Goal: Information Seeking & Learning: Find specific fact

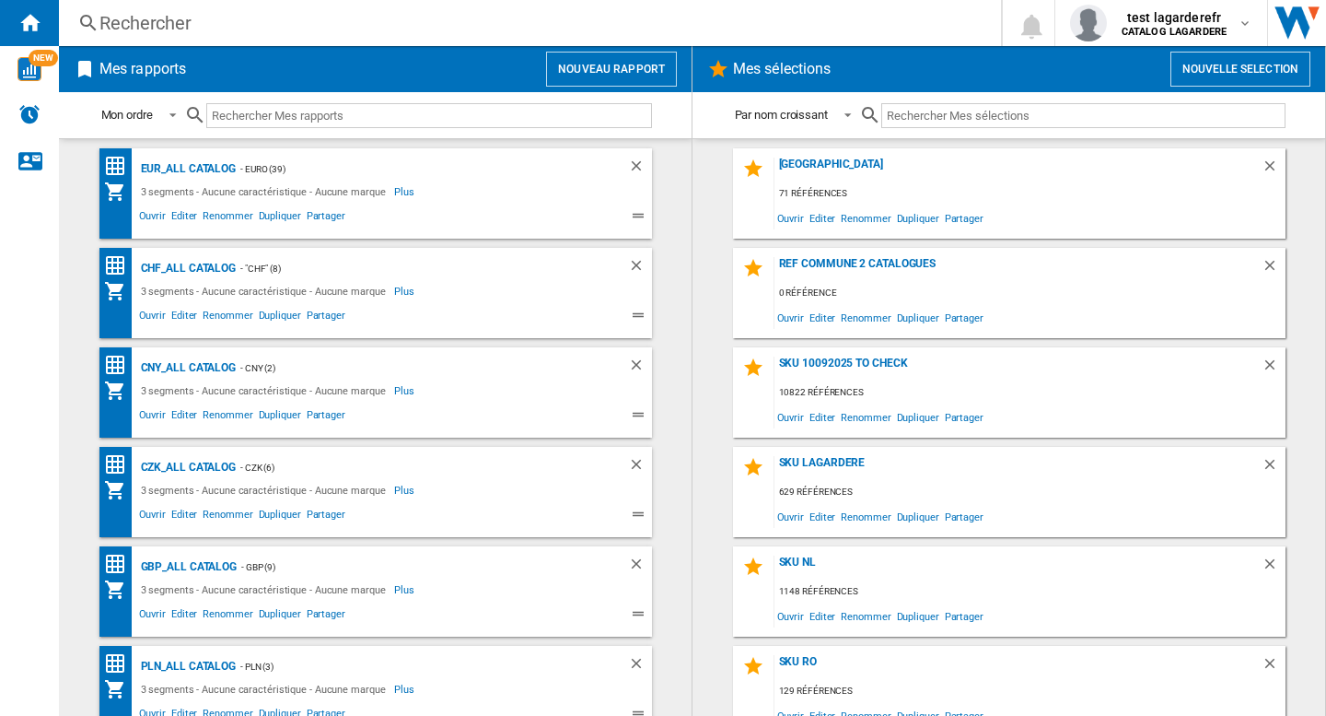
click at [195, 21] on div "Rechercher" at bounding box center [526, 23] width 854 height 26
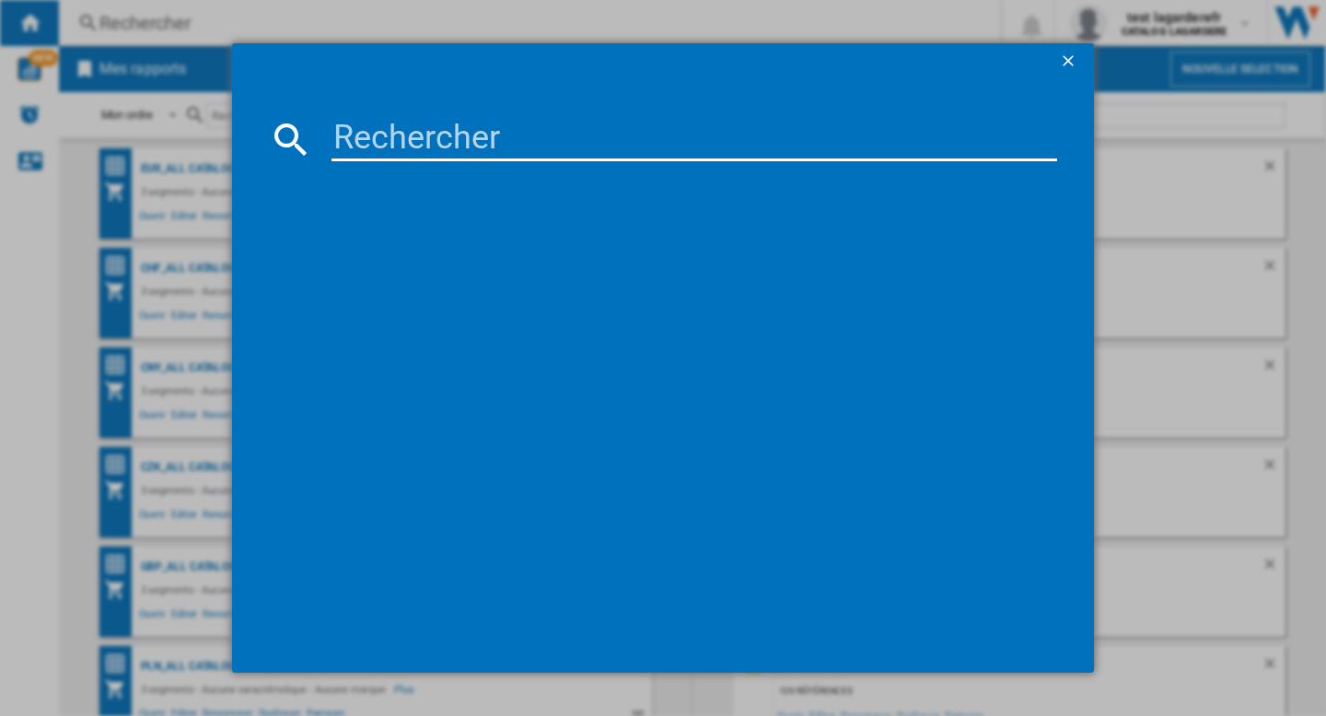
click at [366, 133] on input at bounding box center [695, 139] width 726 height 44
paste input "[PERSON_NAME] BLACK PHANTOM MEMENTO MORI EAU DE PARFUM 50 ML"
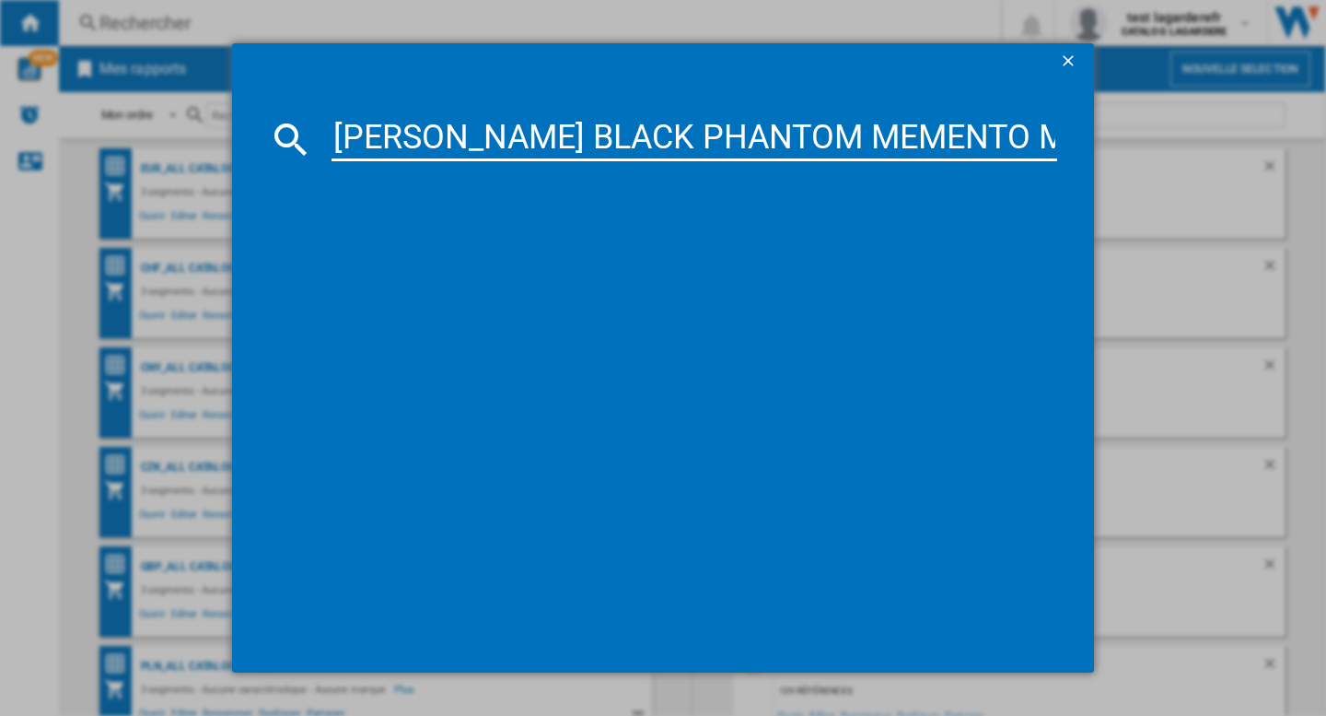
scroll to position [0, 284]
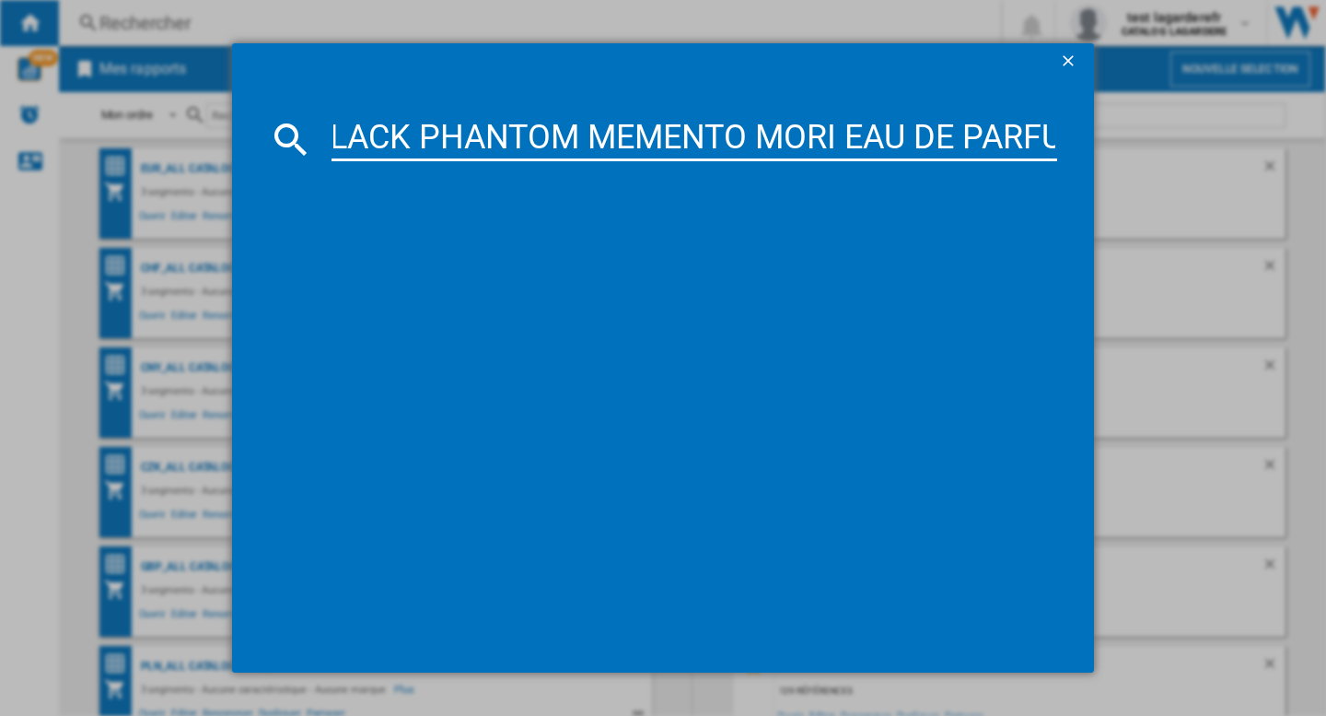
type input "[PERSON_NAME] BLACK PHANTOM MEMENTO MORI EAU DE PARFUM 50 ML"
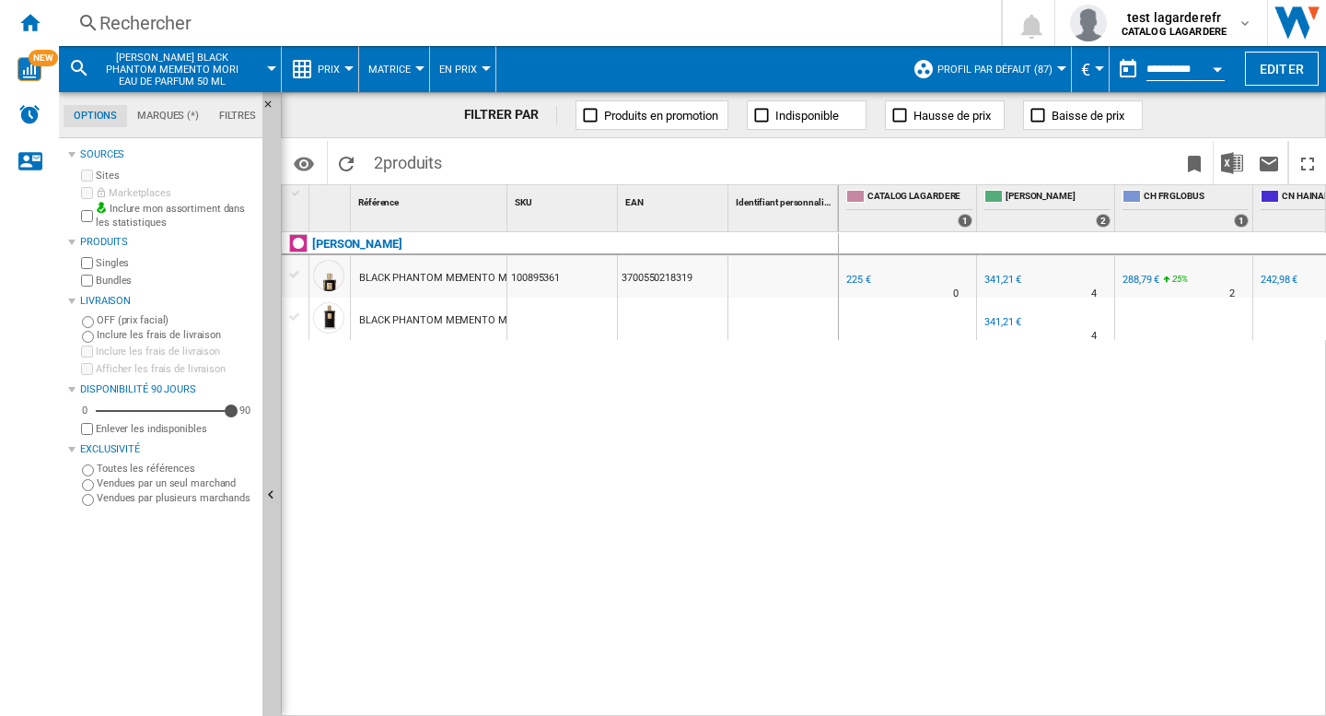
click at [449, 280] on div "BLACK PHANTOM MEMENTO MORI EAU DE PARFUM 50 ML" at bounding box center [495, 278] width 272 height 42
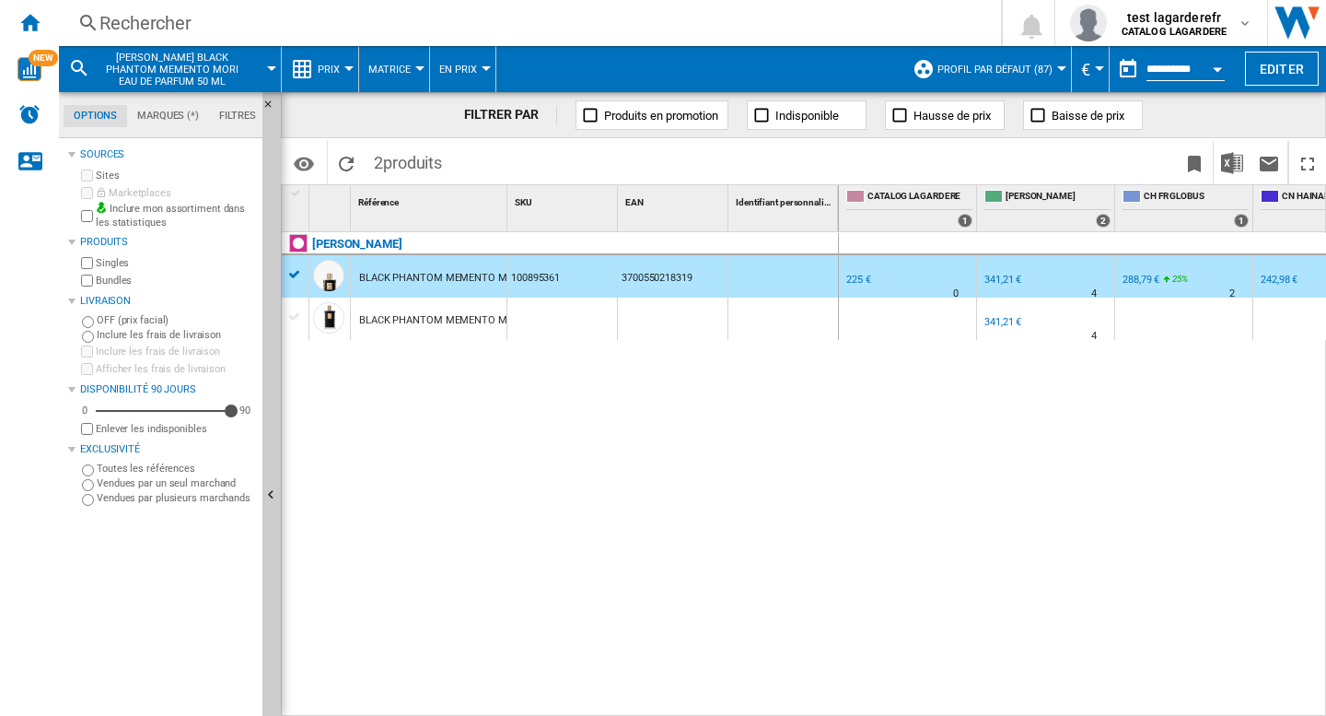
click at [337, 65] on span "Prix" at bounding box center [329, 70] width 22 height 12
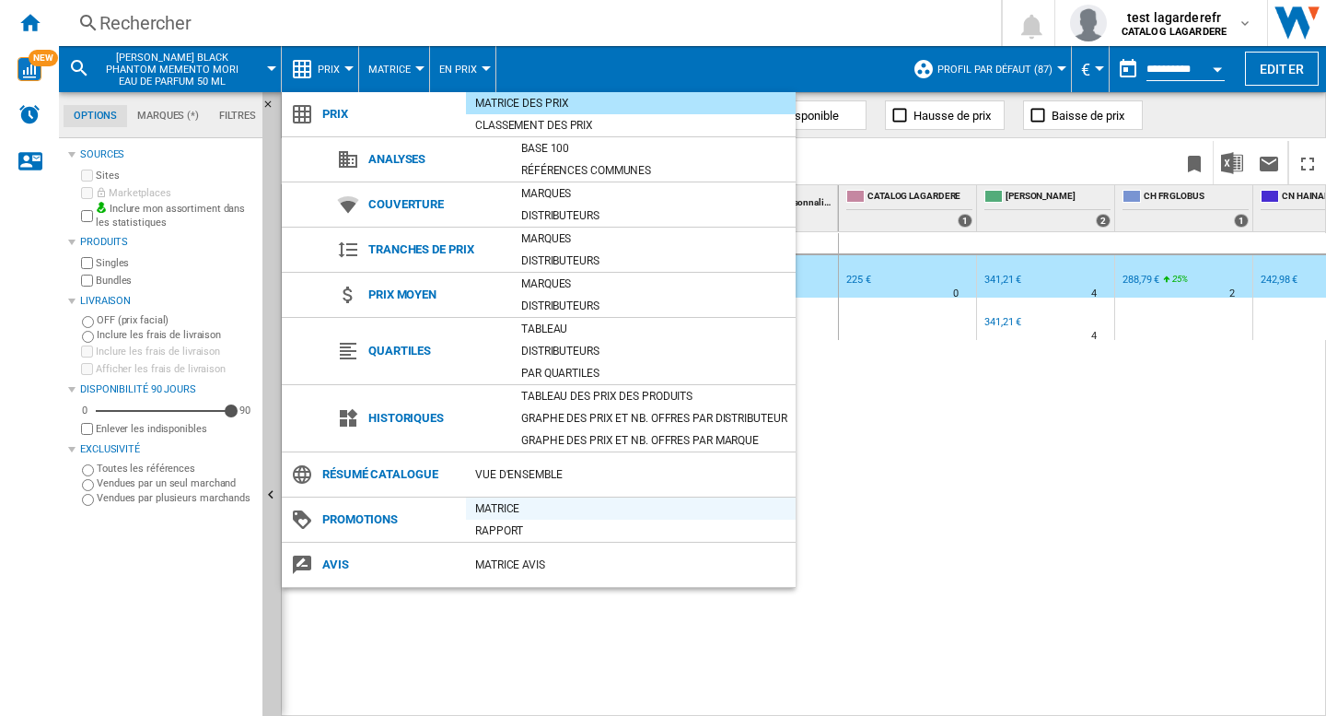
click at [521, 507] on div "Matrice" at bounding box center [631, 508] width 330 height 18
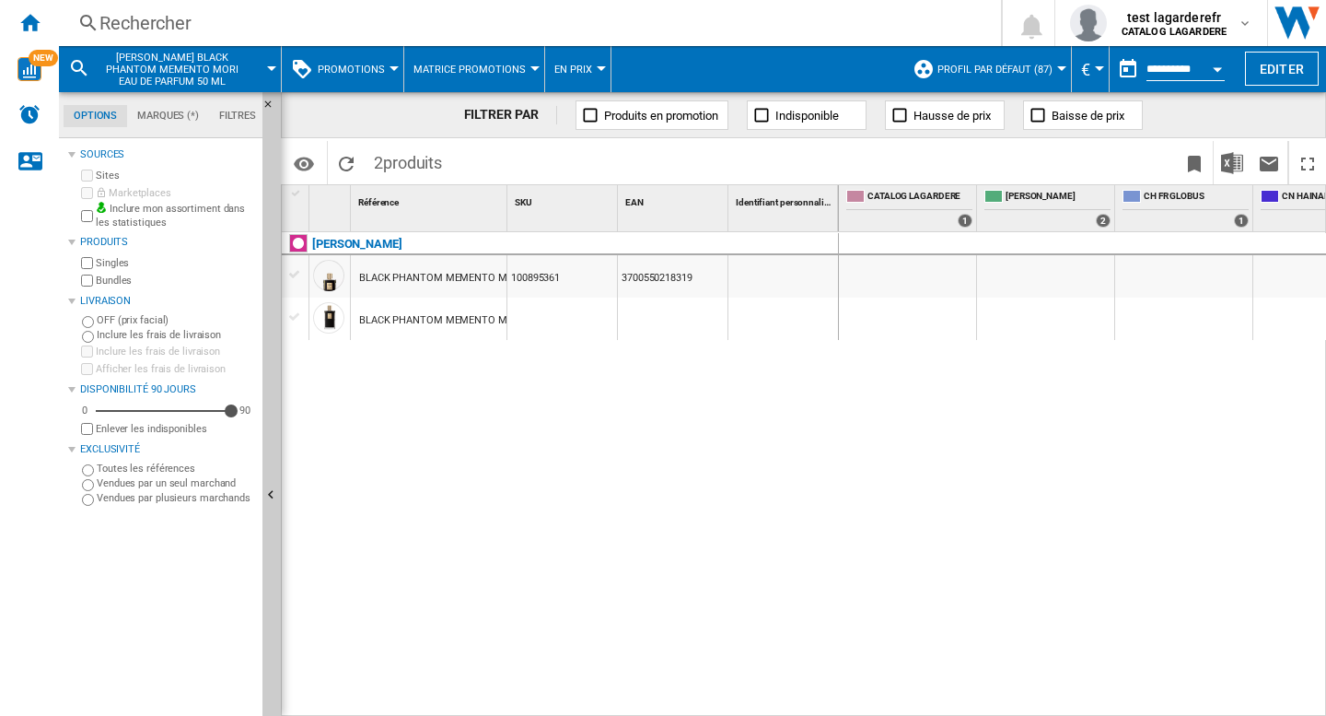
click at [799, 275] on div at bounding box center [783, 276] width 110 height 42
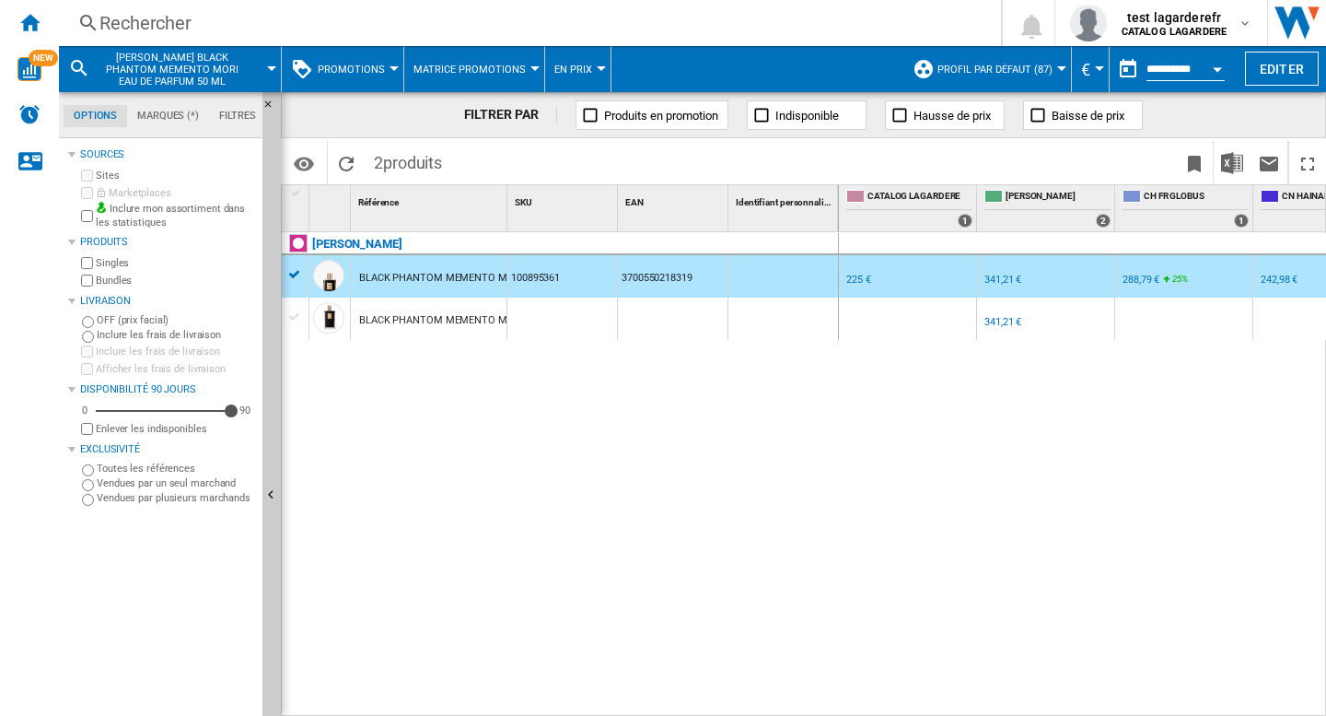
click at [297, 24] on div "Rechercher" at bounding box center [526, 23] width 854 height 26
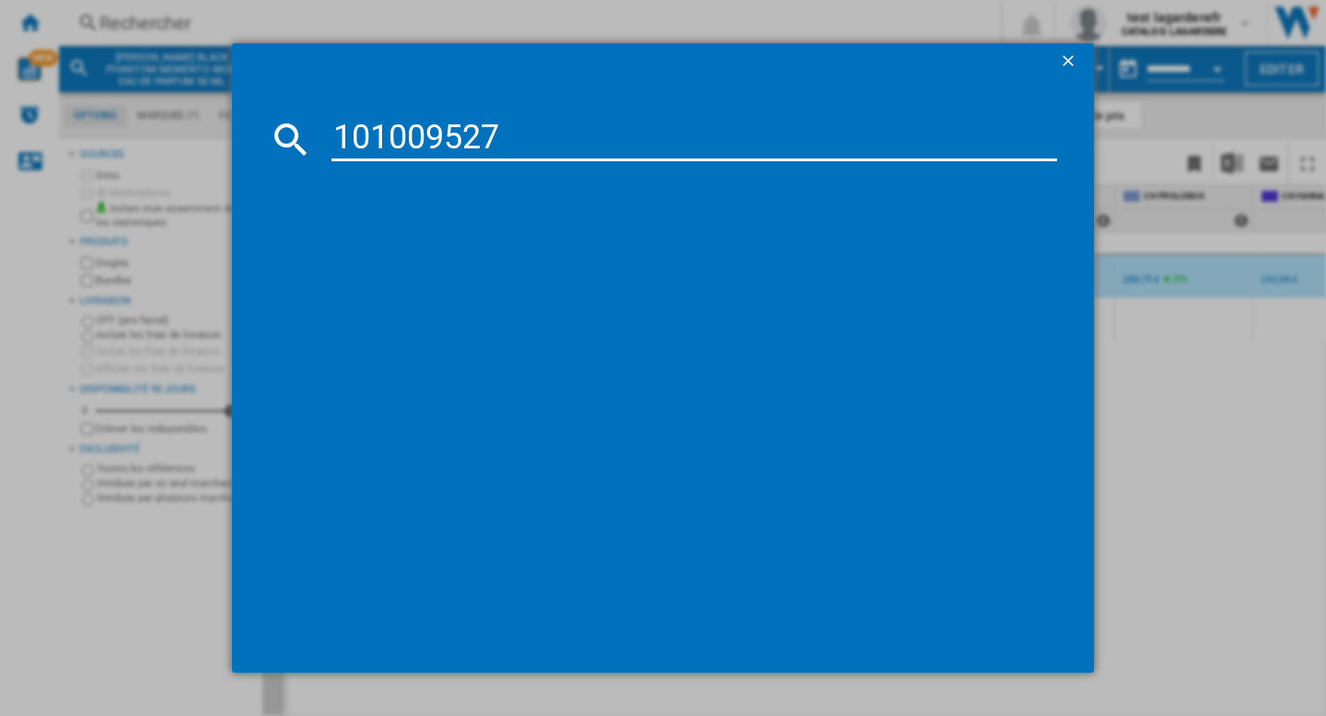
type input "101009527"
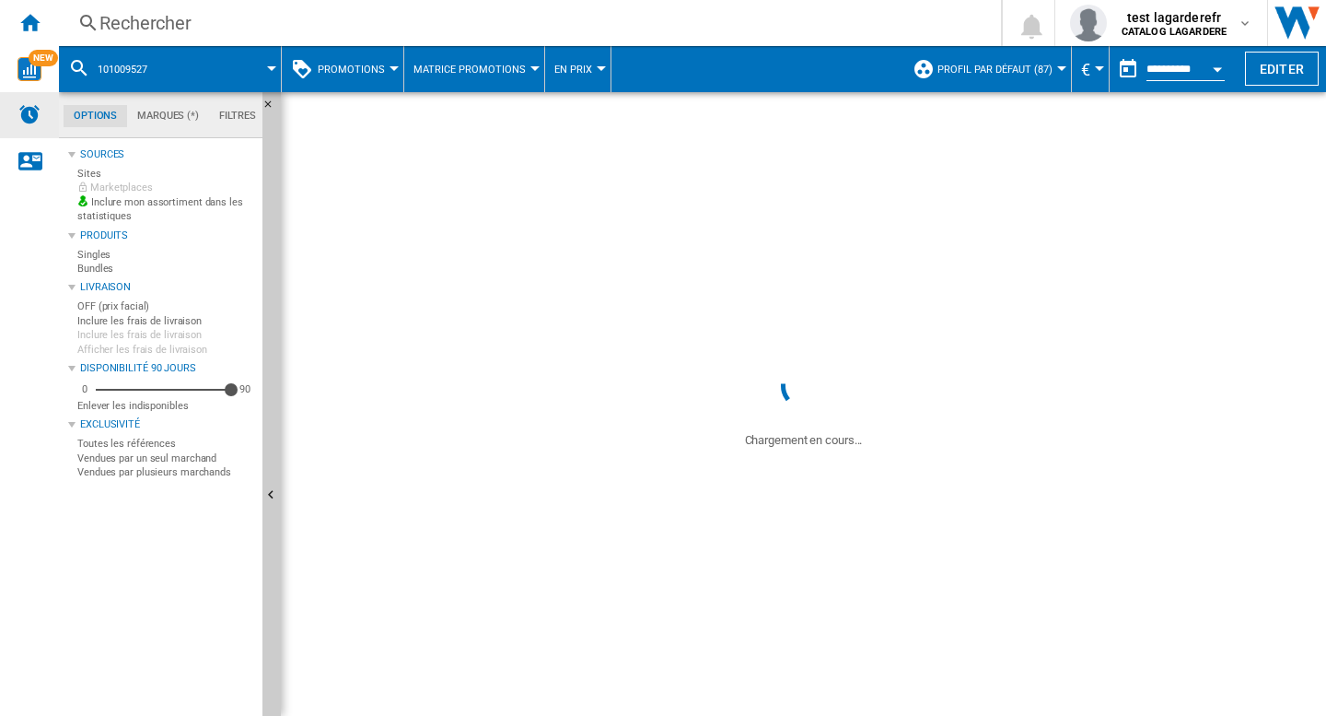
click at [9, 102] on div "Alertes" at bounding box center [29, 115] width 59 height 46
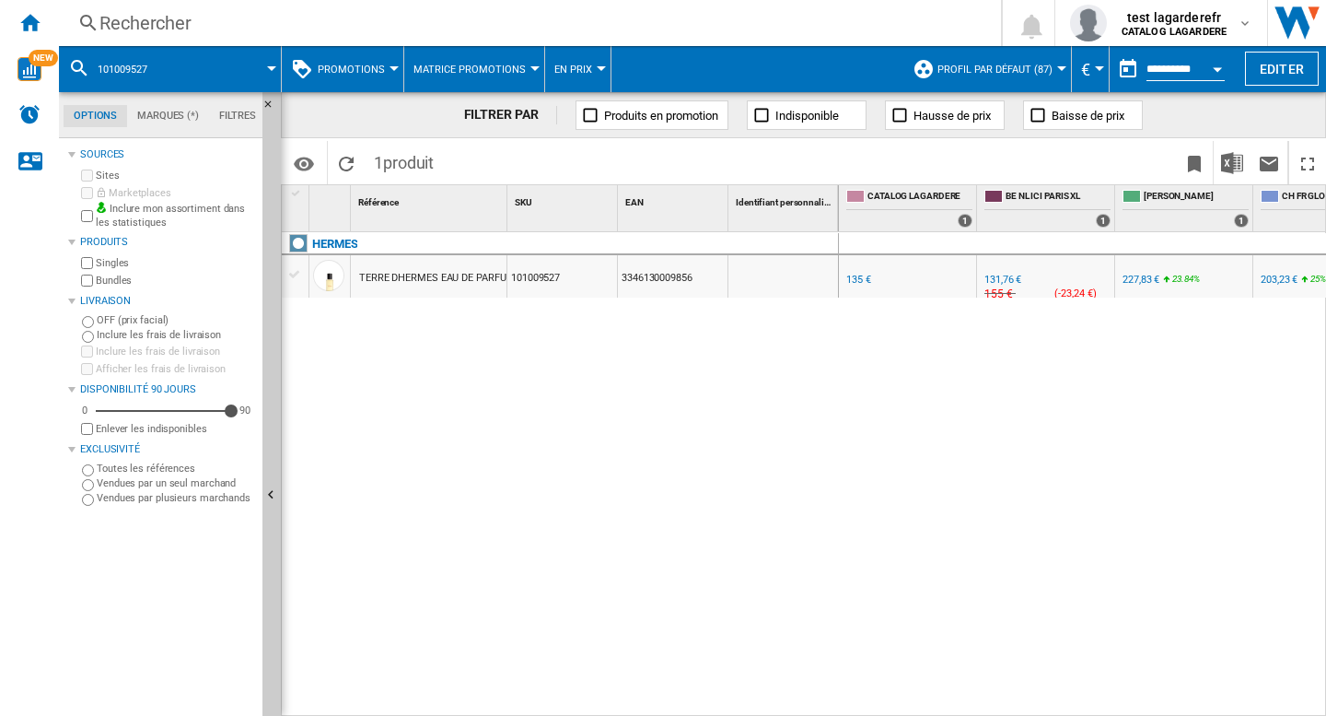
click at [542, 414] on div "HERMES TERRE DHERMES EAU DE PARFUM REFILL 125 ML 101009527 3346130009856" at bounding box center [560, 469] width 557 height 474
drag, startPoint x: 961, startPoint y: 575, endPoint x: 954, endPoint y: 615, distance: 41.2
click at [961, 575] on div "0.0 % 135 € % N/A NaN € ( 135 € ) CATALOG LAGARDERE : BE NL ICI PARIS XL -2.4 %…" at bounding box center [1083, 474] width 488 height 484
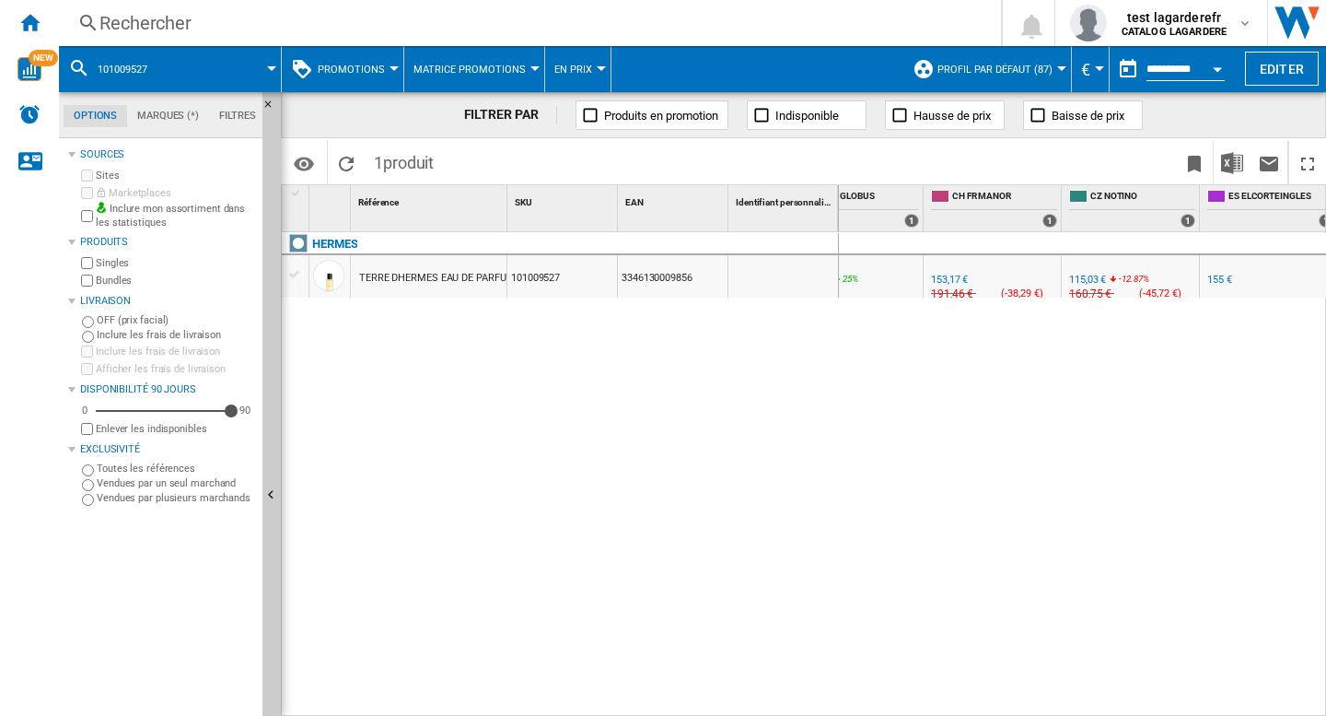
scroll to position [0, 296]
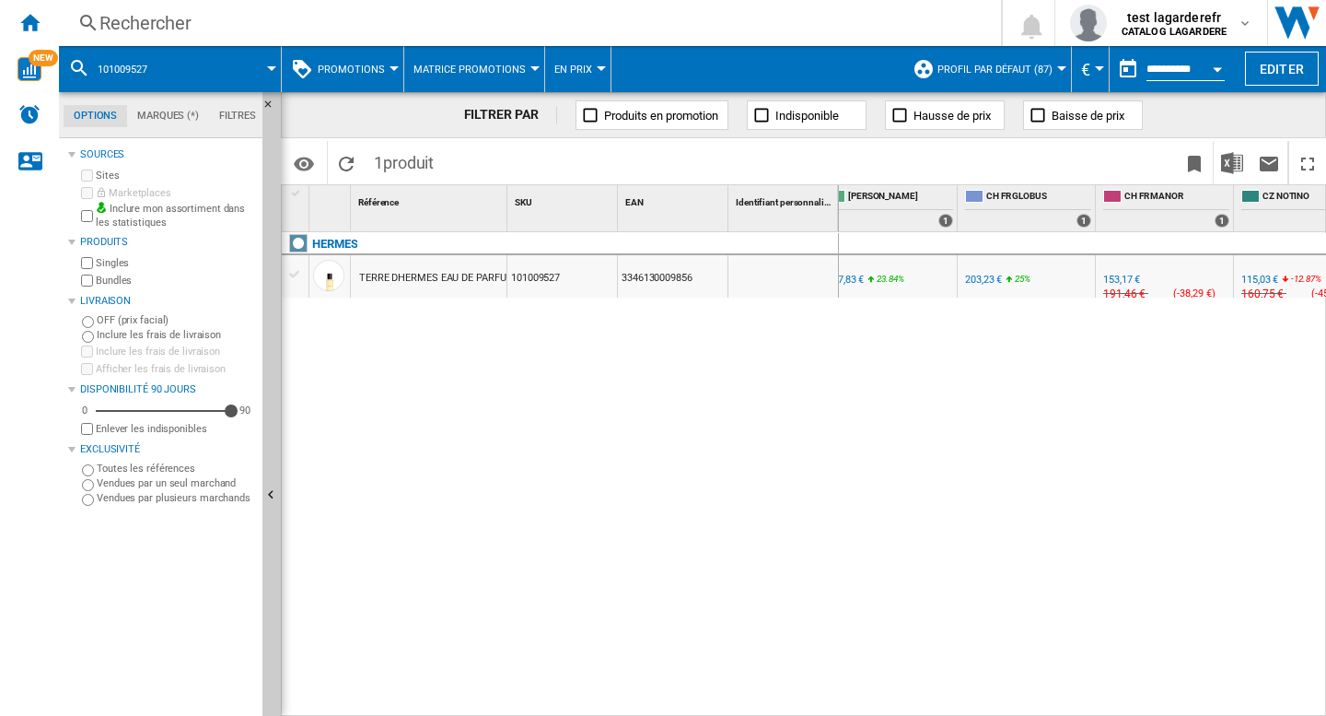
click at [977, 558] on div "0.0 % 135 € % N/A NaN € ( 135 € ) CATALOG LAGARDERE : BE NL ICI PARIS XL -2.4 %…" at bounding box center [1083, 474] width 488 height 484
click at [352, 15] on div "Rechercher" at bounding box center [526, 23] width 854 height 26
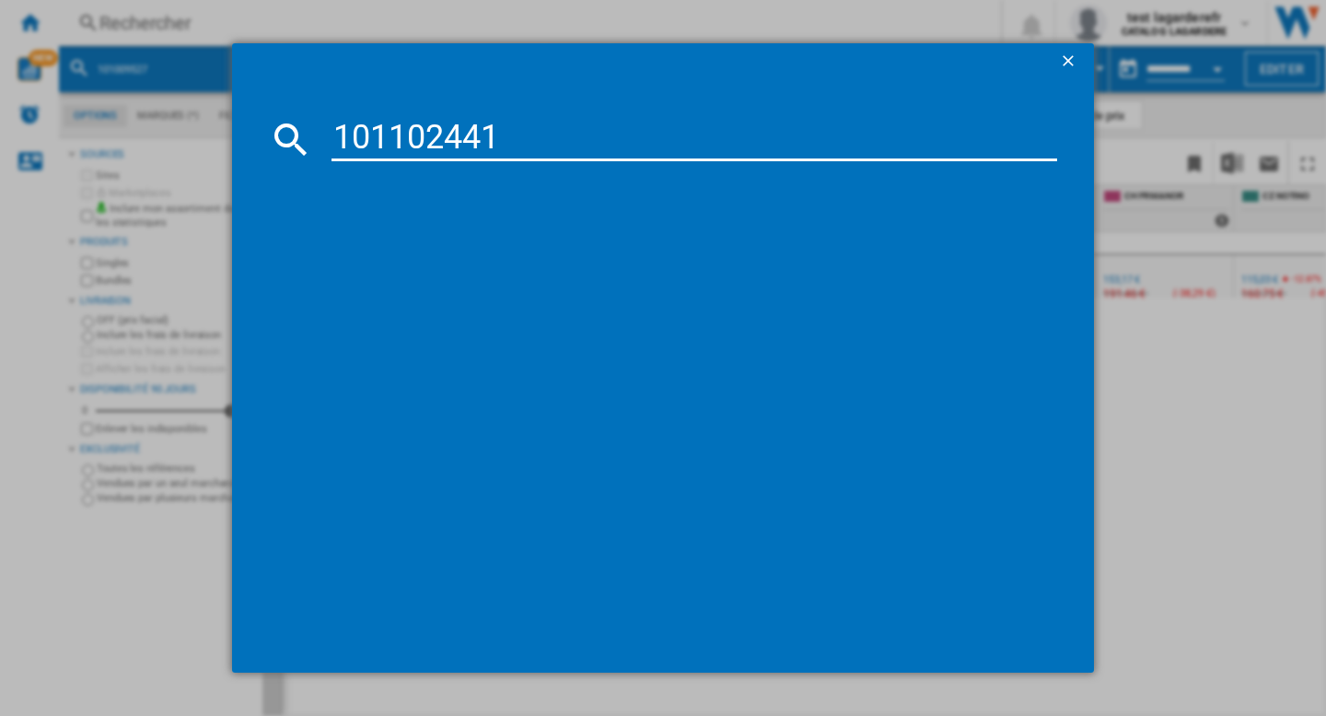
type input "101102441"
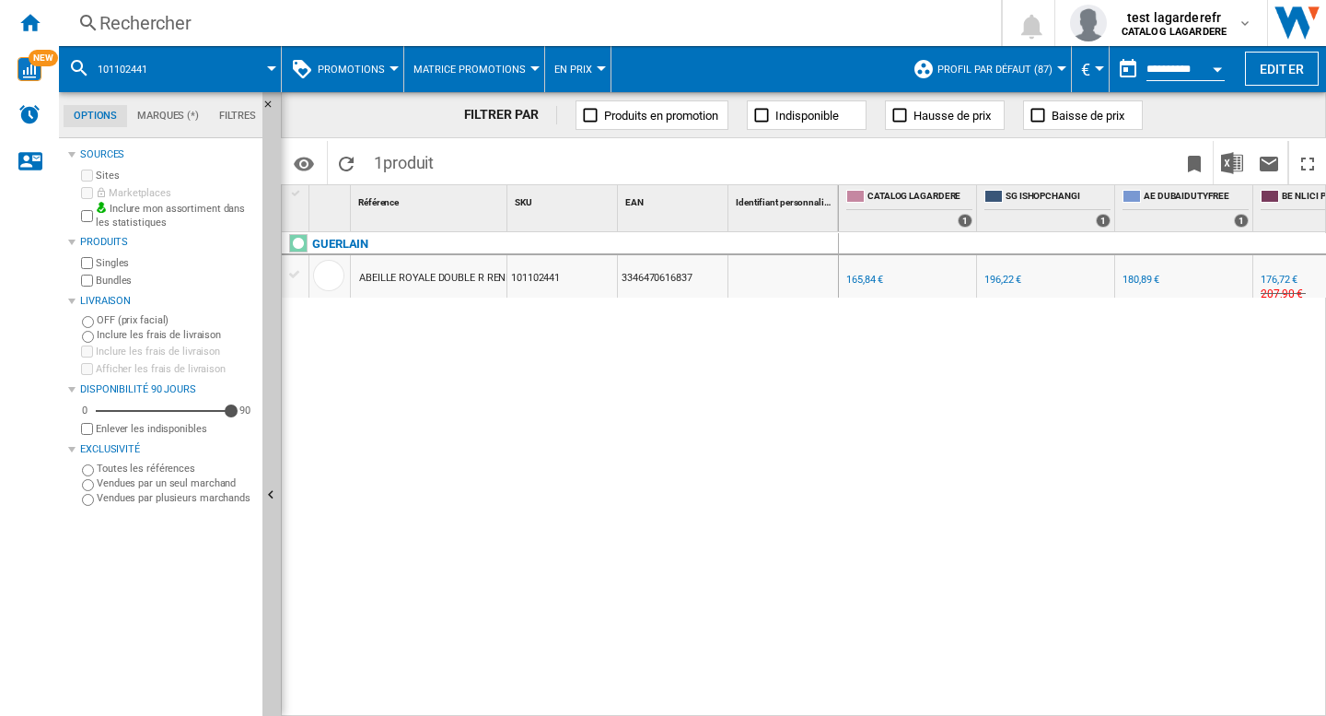
click at [1031, 408] on div "0.0 % 165,84 € % N/A NaN € ( 165,84 € ) CATALOG LAGARDERE : SG ISHOPCHANGI +18.…" at bounding box center [1083, 474] width 488 height 484
click at [732, 486] on div "GUERLAIN ABEILLE ROYALE DOUBLE R RENEW AND REPAIR SERUM 50 ML 101102441 3346470…" at bounding box center [560, 469] width 557 height 474
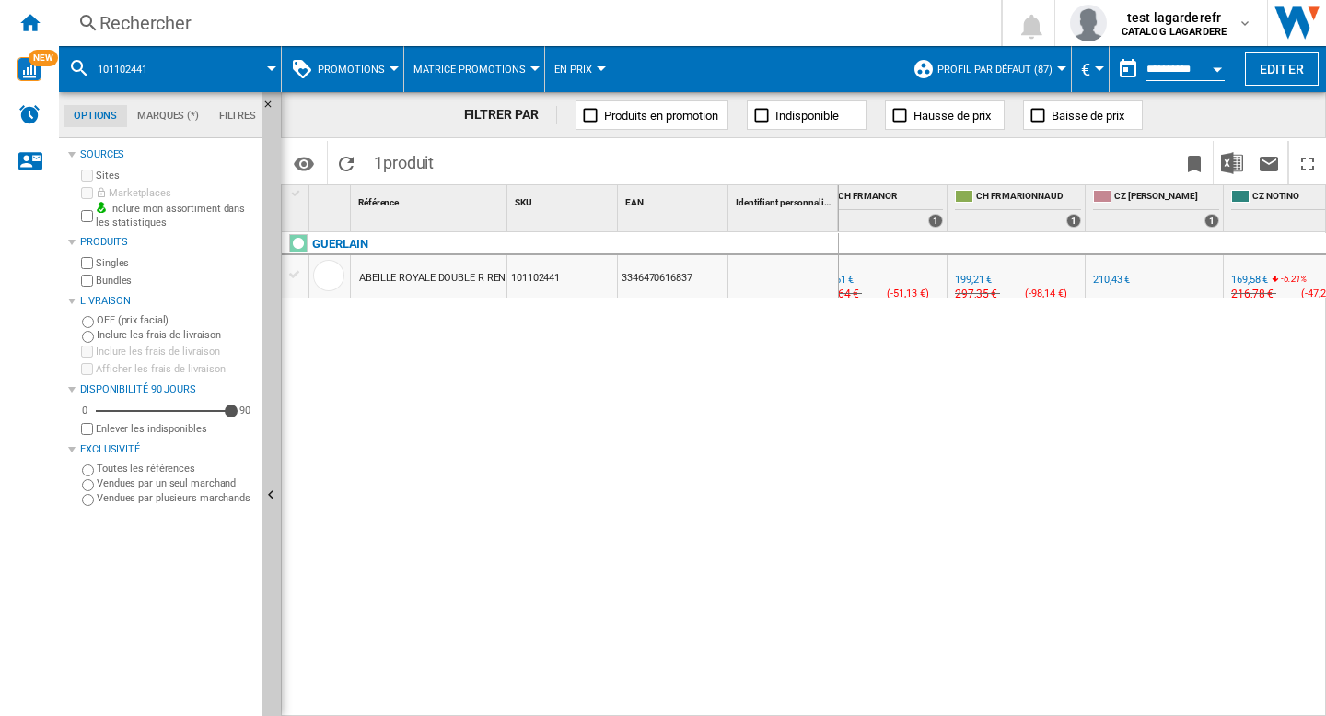
scroll to position [0, 783]
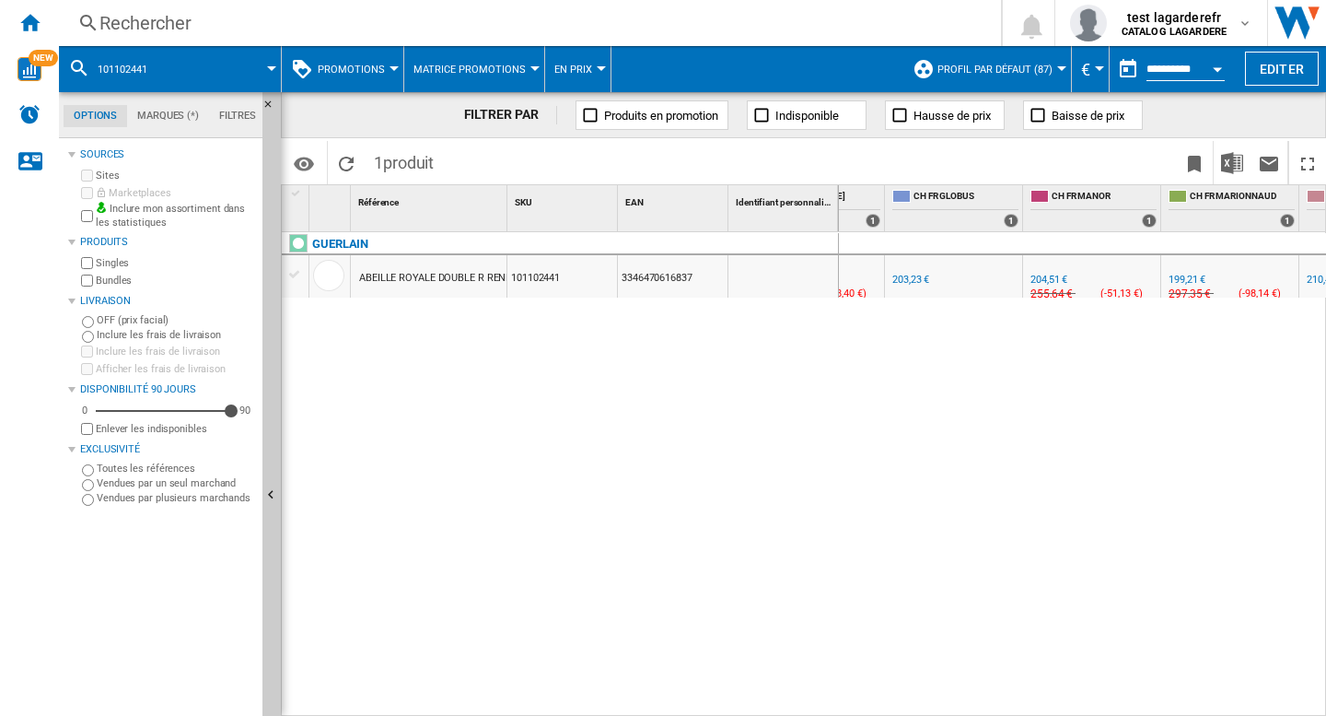
drag, startPoint x: 434, startPoint y: 437, endPoint x: 406, endPoint y: 432, distance: 28.2
click at [434, 437] on div "GUERLAIN ABEILLE ROYALE DOUBLE R RENEW AND REPAIR SERUM 50 ML 101102441 3346470…" at bounding box center [560, 469] width 557 height 474
click at [297, 22] on div "Rechercher" at bounding box center [526, 23] width 854 height 26
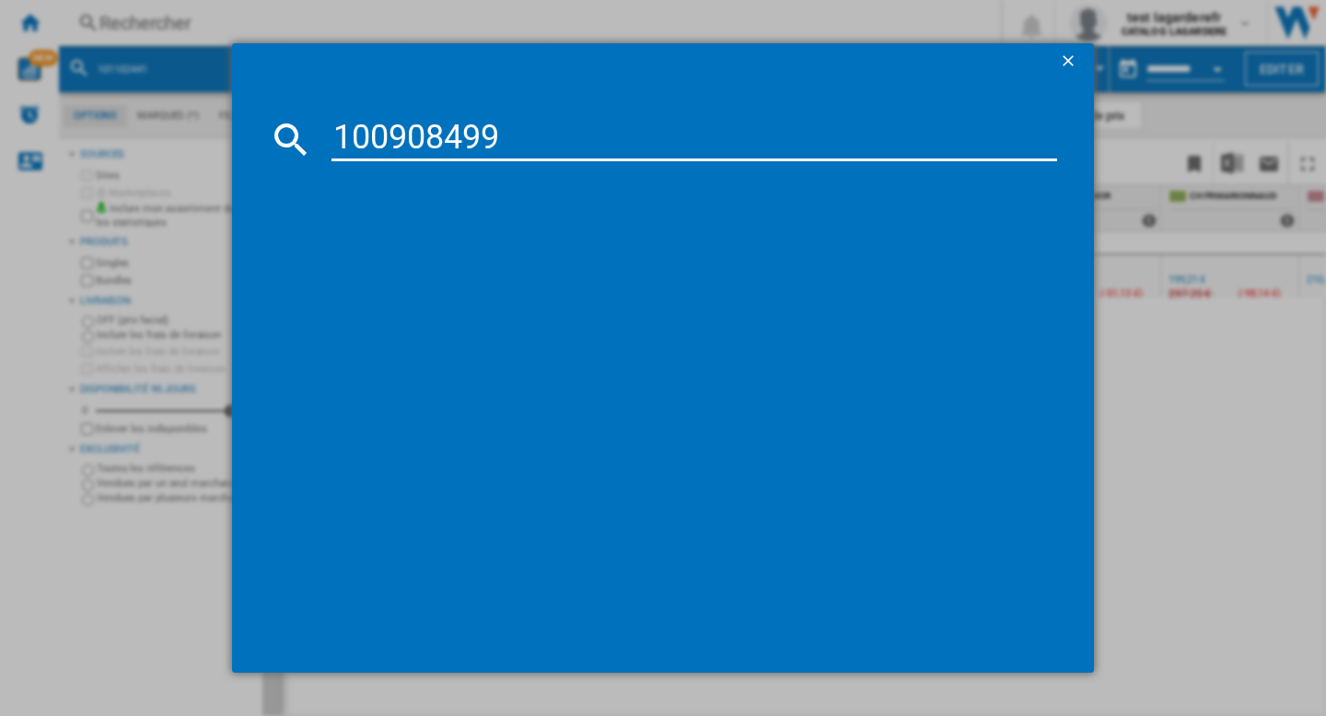
type input "100908499"
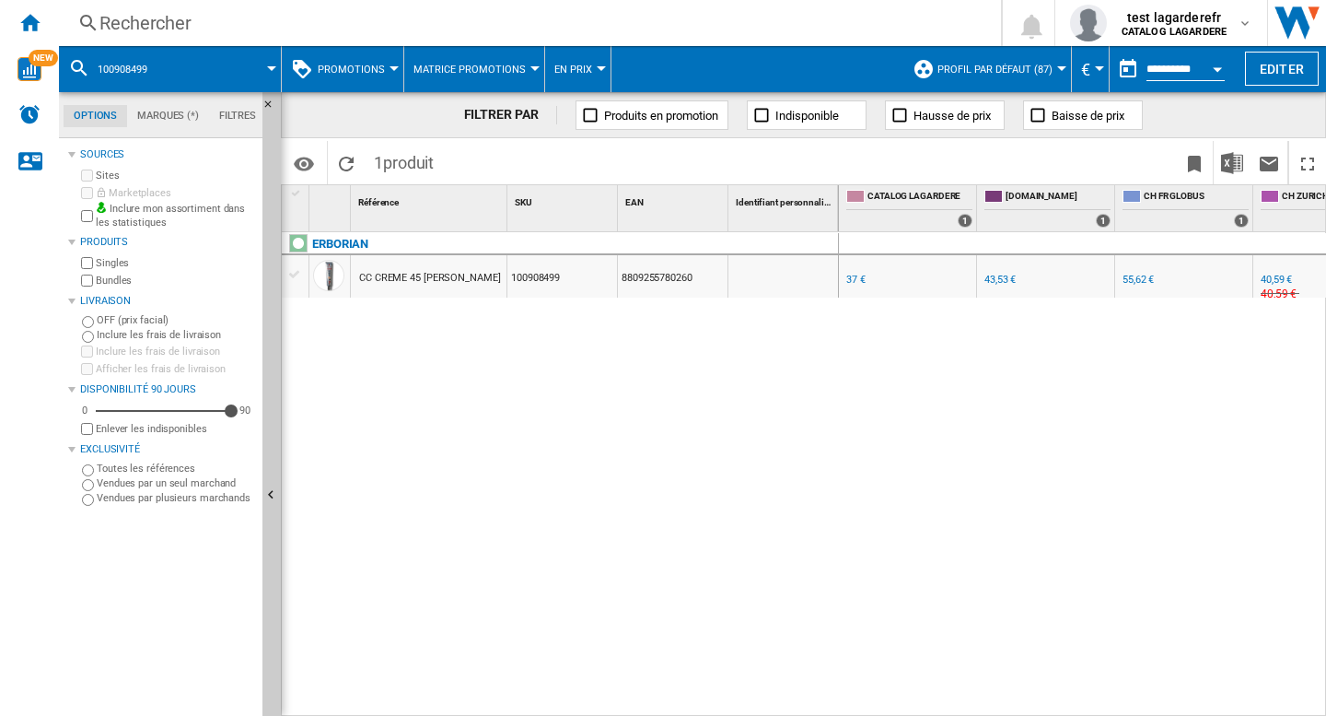
click at [729, 271] on div at bounding box center [783, 276] width 110 height 42
